Goal: Connect with others: Connect with others

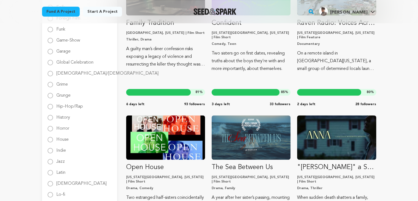
scroll to position [416, 0]
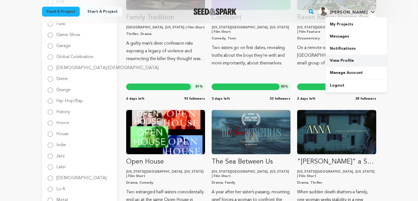
click at [343, 61] on link "View Profile" at bounding box center [356, 60] width 62 height 12
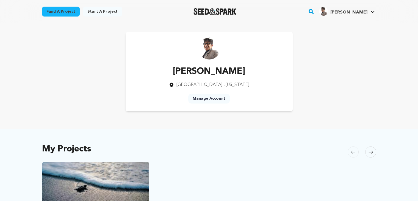
click at [224, 11] on img "Seed&Spark Homepage" at bounding box center [214, 11] width 43 height 7
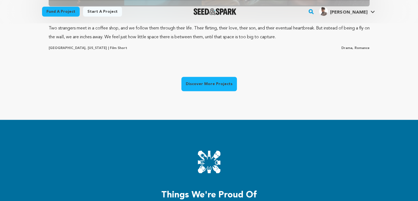
scroll to position [0, 110]
click at [203, 81] on link "Discover More Projects" at bounding box center [208, 84] width 55 height 14
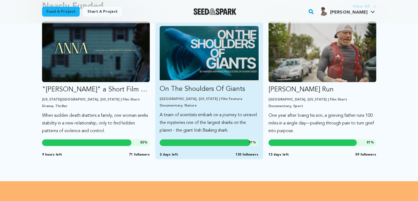
scroll to position [494, 0]
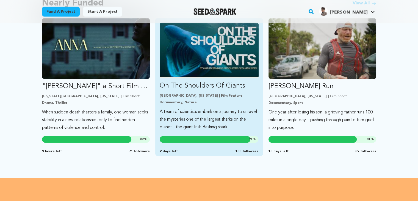
click at [221, 68] on img "Fund On The Shoulders Of Giants" at bounding box center [209, 50] width 99 height 55
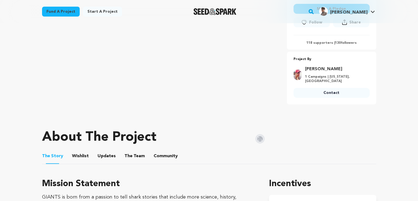
scroll to position [165, 0]
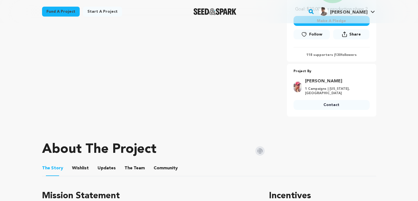
click at [329, 106] on link "Contact" at bounding box center [331, 105] width 76 height 10
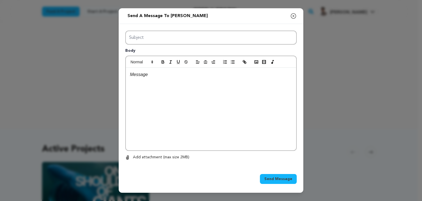
click at [293, 17] on icon "button" at bounding box center [293, 15] width 5 height 5
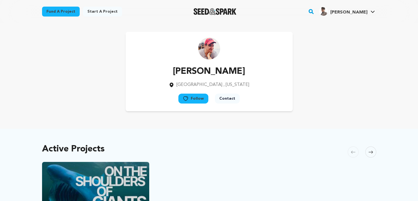
click at [339, 79] on div "Scott DeGraw Baltimore , Maryland Follow" at bounding box center [209, 71] width 334 height 79
click at [339, 80] on div "Scott DeGraw Baltimore , Maryland Follow" at bounding box center [209, 71] width 334 height 79
click at [199, 98] on button "Follow" at bounding box center [193, 98] width 30 height 10
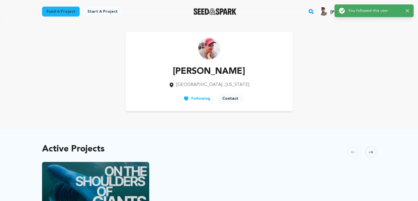
click at [197, 98] on button "Following" at bounding box center [197, 98] width 36 height 10
click at [406, 10] on icon "button" at bounding box center [407, 11] width 4 height 4
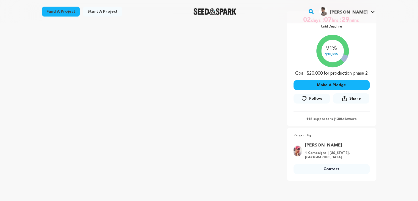
scroll to position [110, 0]
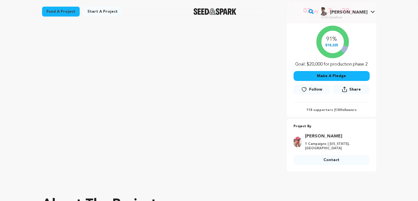
click at [320, 136] on link "Scott DeGraw" at bounding box center [335, 136] width 61 height 7
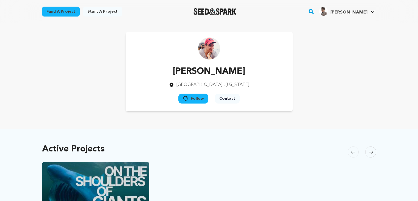
click at [229, 97] on button "Contact" at bounding box center [227, 98] width 25 height 10
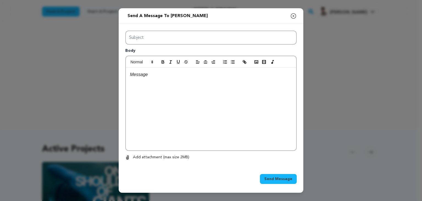
click at [294, 15] on icon "button" at bounding box center [293, 16] width 7 height 7
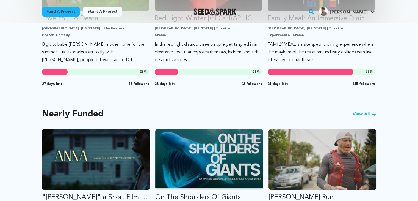
scroll to position [385, 0]
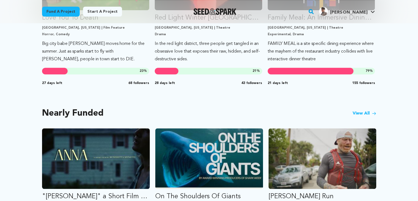
click at [358, 113] on link "View All" at bounding box center [364, 113] width 24 height 7
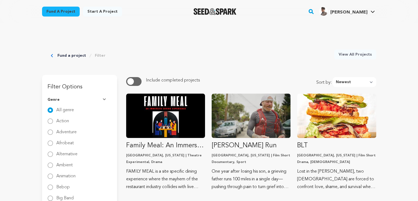
click at [220, 60] on div "Fund a project Filter View All Projects" at bounding box center [209, 46] width 334 height 47
